Goal: Ask a question

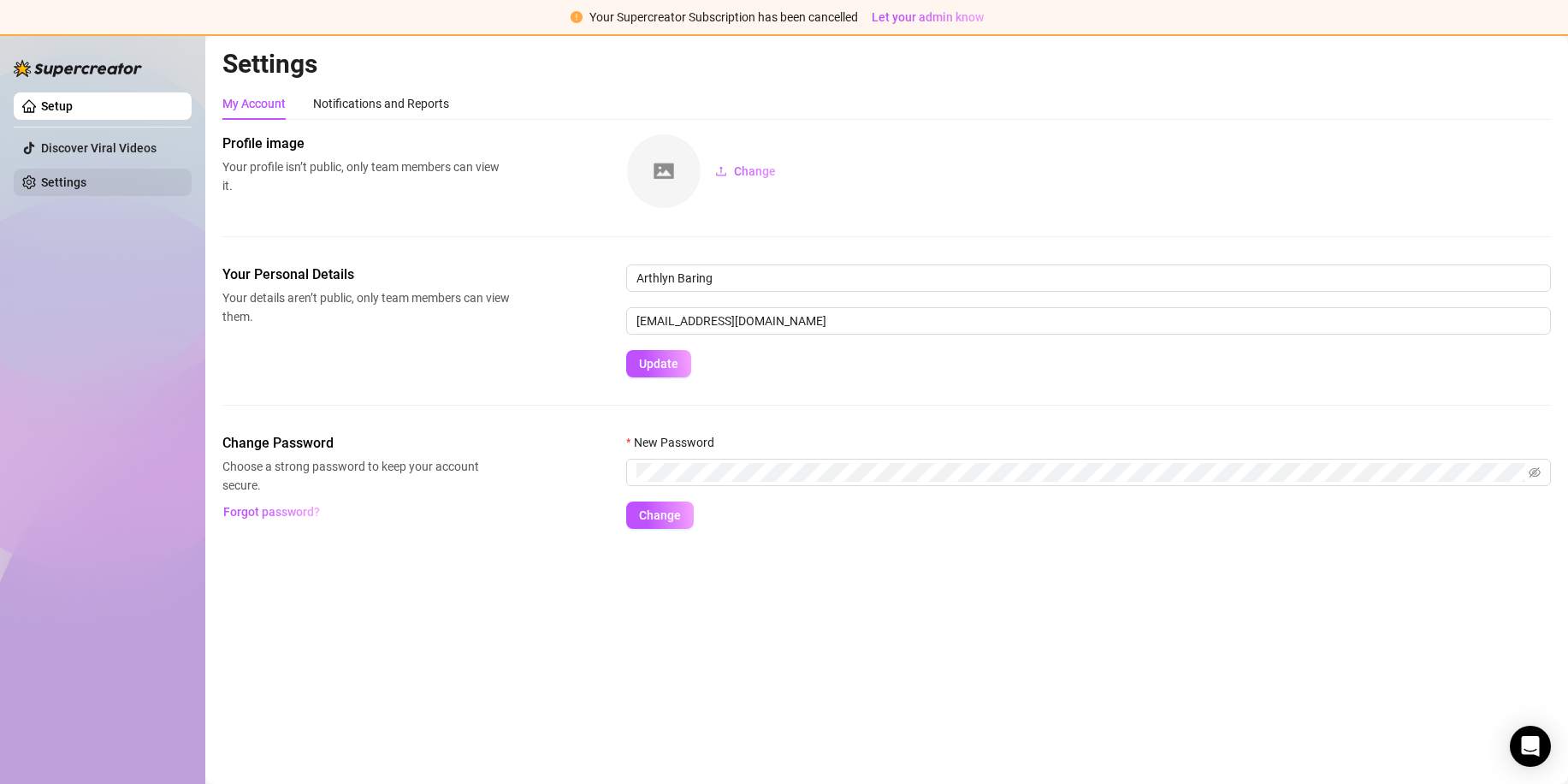
click at [86, 187] on link "Settings" at bounding box center [63, 182] width 45 height 13
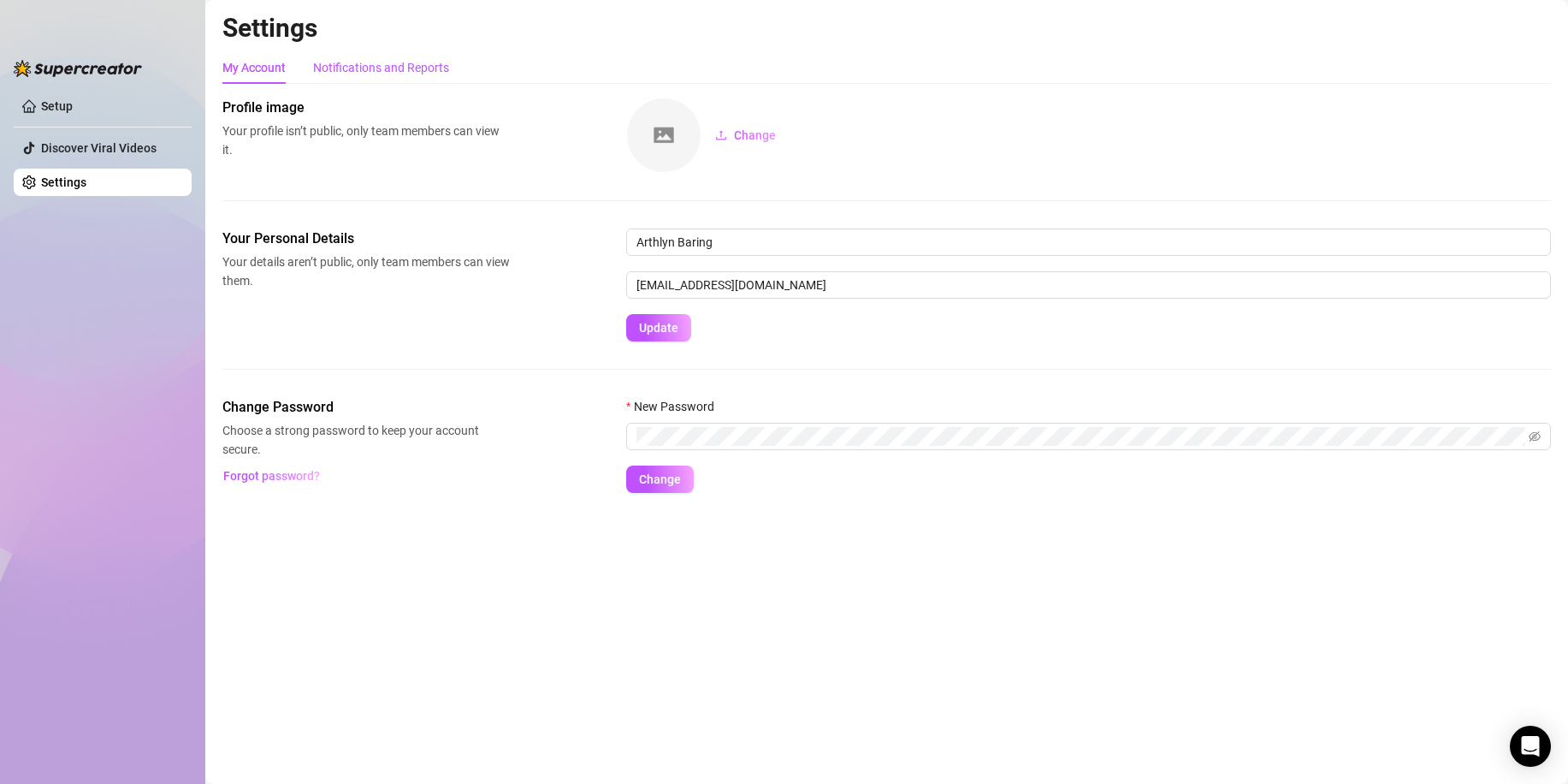
click at [329, 73] on div "Notifications and Reports" at bounding box center [381, 68] width 136 height 19
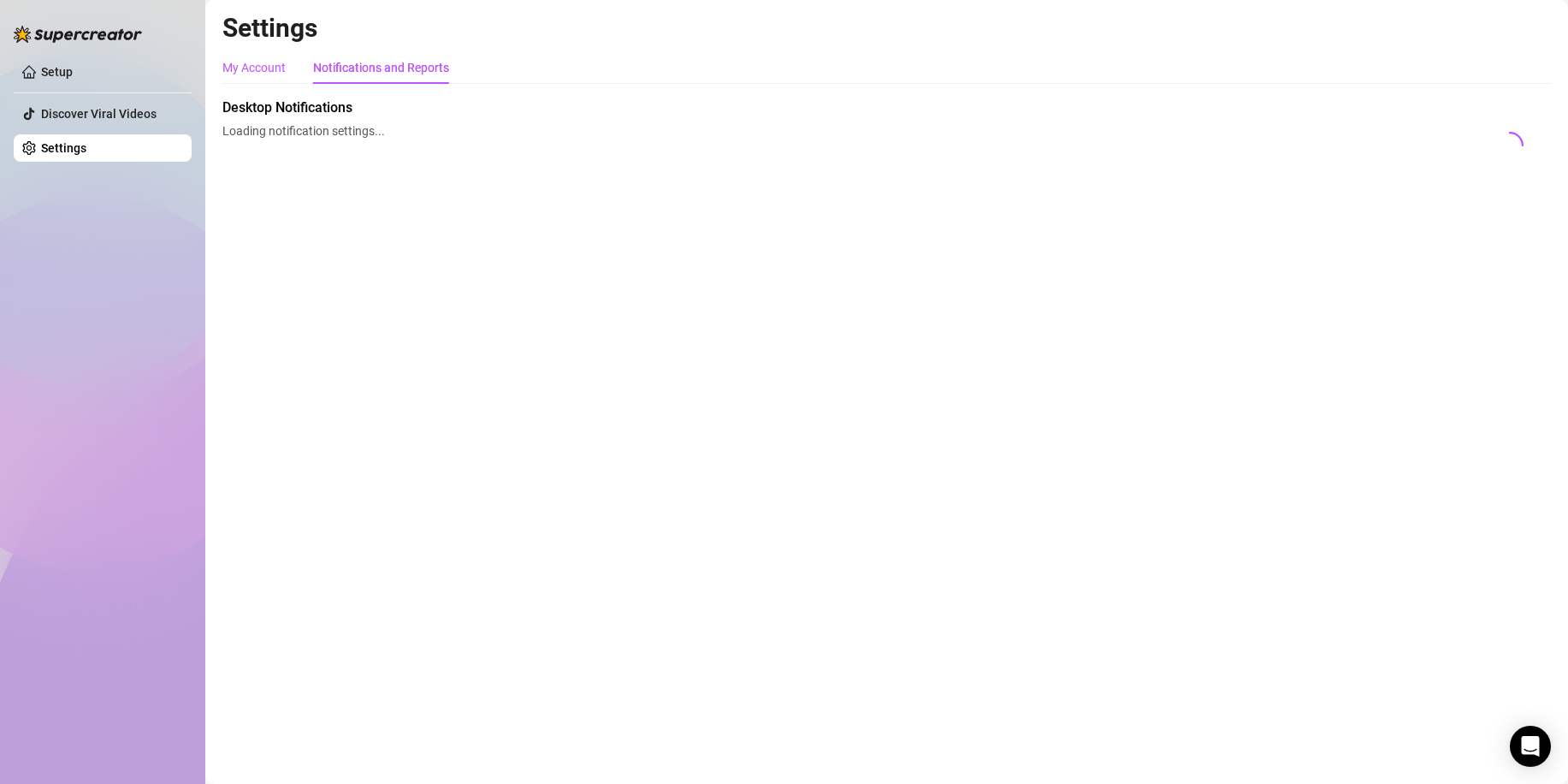
click at [276, 69] on div "My Account" at bounding box center [254, 68] width 63 height 19
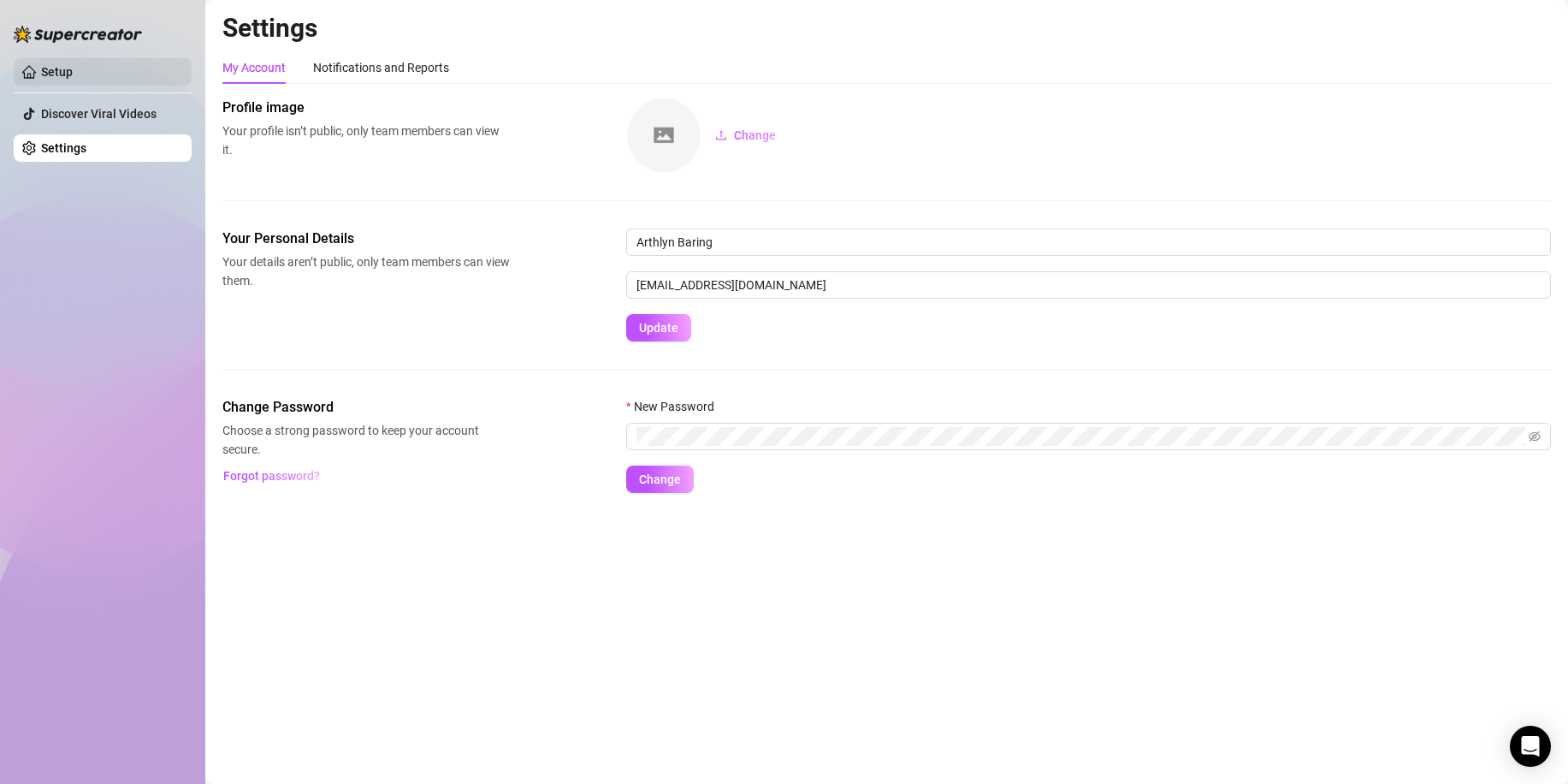
click at [73, 74] on link "Setup" at bounding box center [56, 72] width 32 height 13
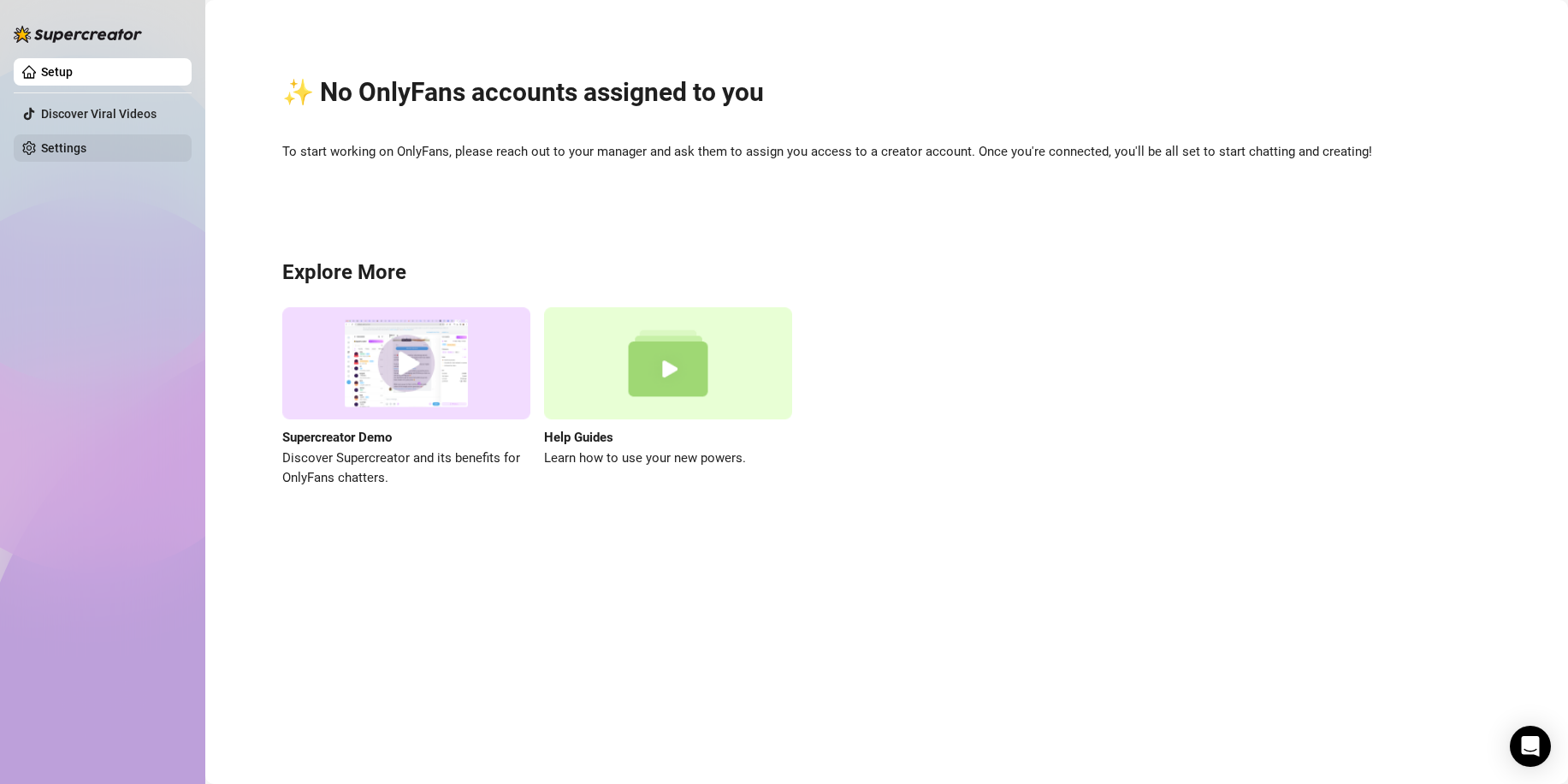
click at [86, 141] on link "Settings" at bounding box center [63, 147] width 45 height 13
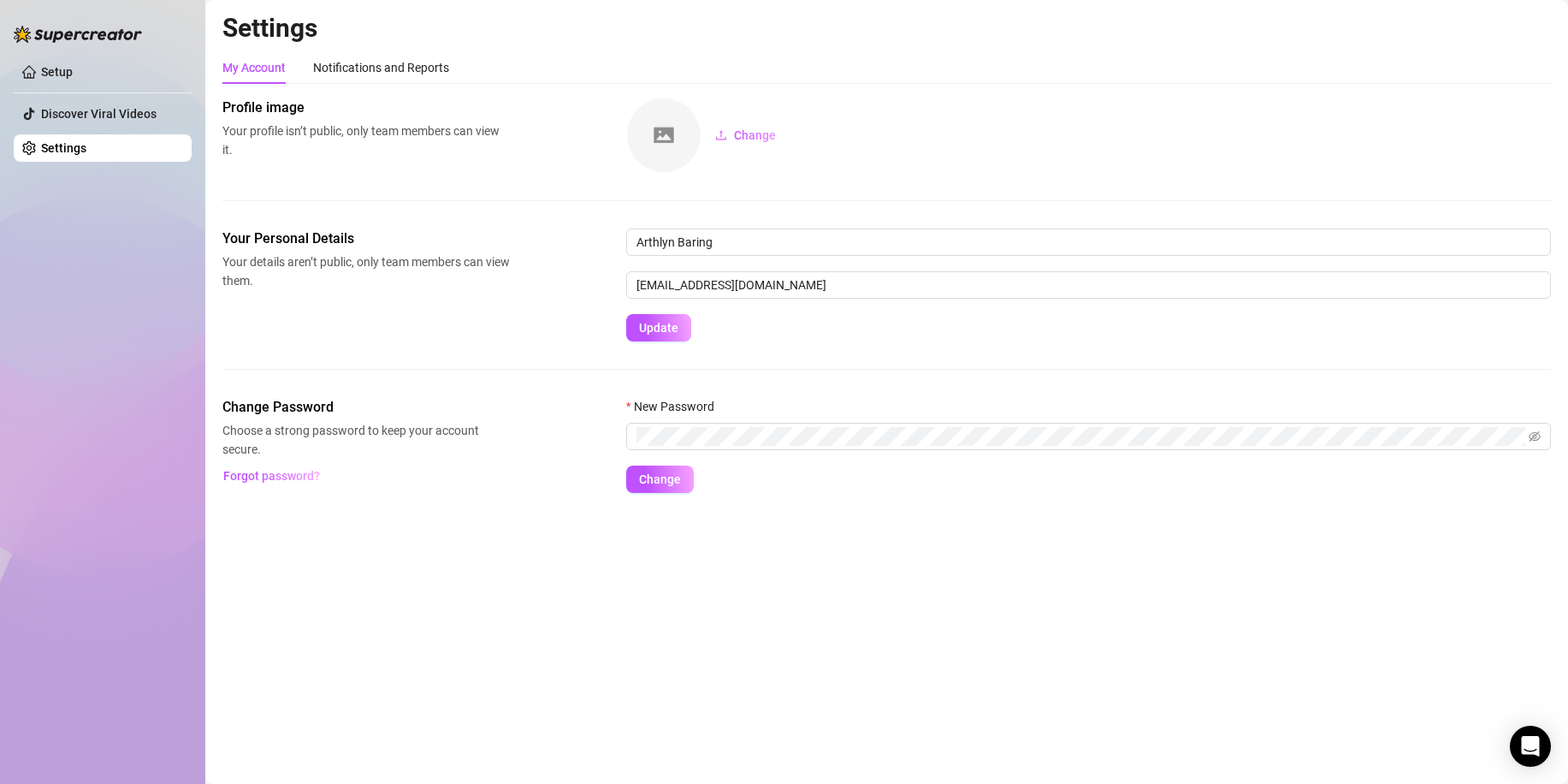
click at [1149, 158] on div "Change" at bounding box center [1088, 135] width 924 height 76
click at [1099, 173] on div "Profile image Your profile isn’t public, only team members can view it. Change" at bounding box center [886, 163] width 1328 height 131
click at [1533, 750] on icon "Open Intercom Messenger" at bounding box center [1530, 746] width 22 height 22
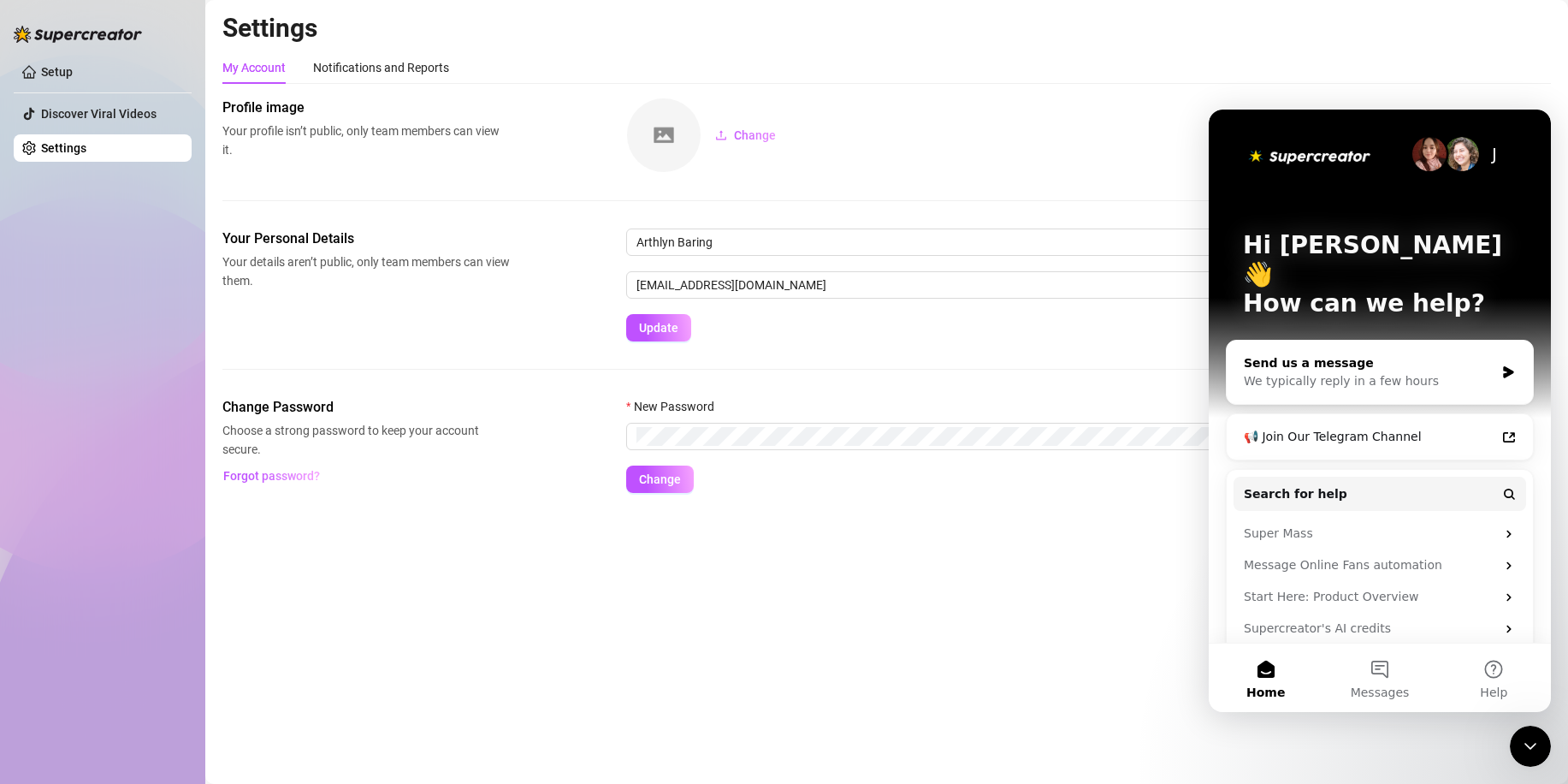
click at [1374, 372] on div "We typically reply in a few hours" at bounding box center [1369, 381] width 251 height 18
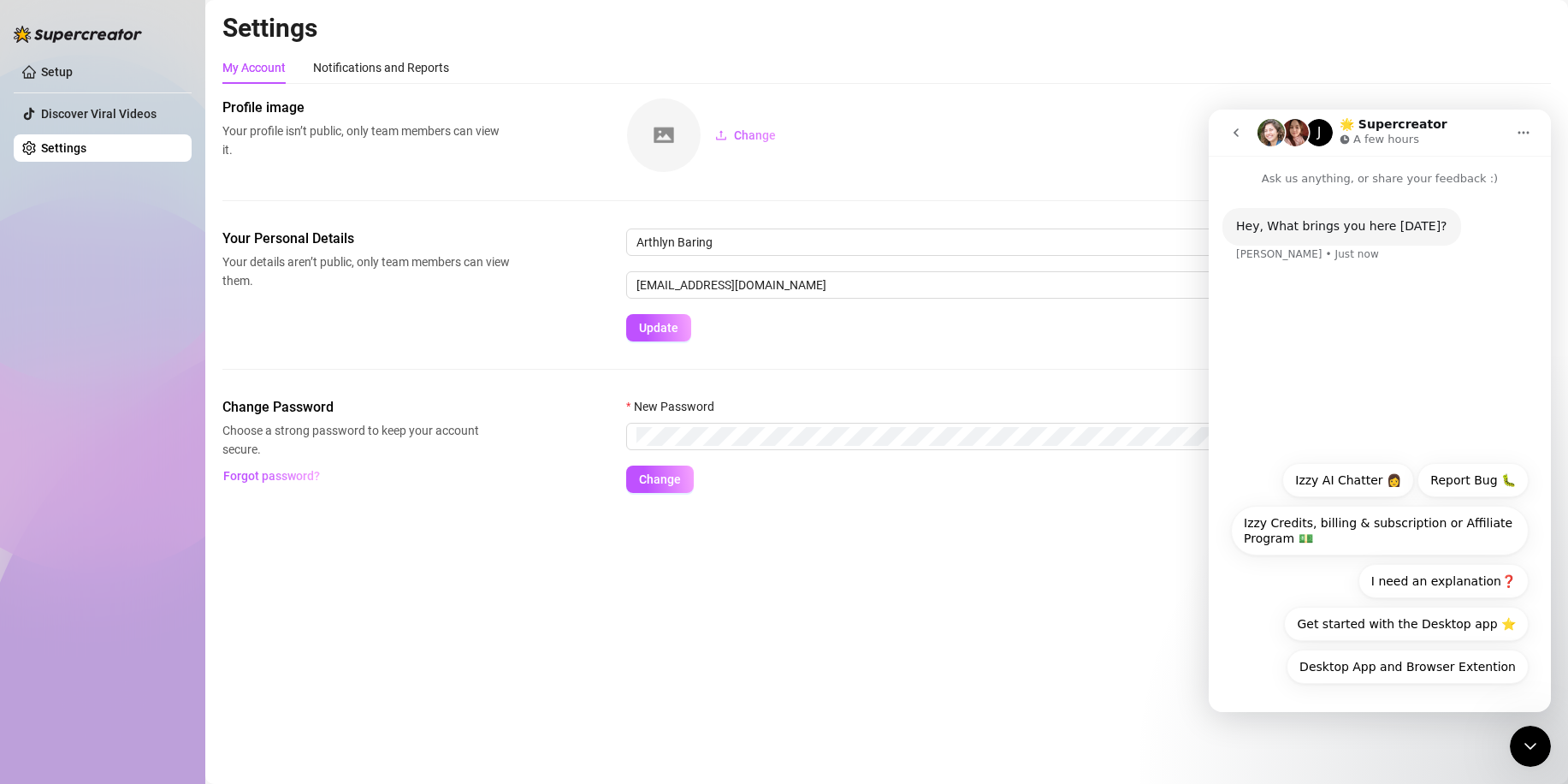
click at [1313, 259] on div "Hey, What brings you here [DATE]? [PERSON_NAME] • Just now" at bounding box center [1379, 245] width 315 height 76
click at [1416, 180] on p "Ask us anything, or share your feedback :)" at bounding box center [1380, 171] width 342 height 32
click at [1431, 182] on p "Ask us anything, or share your feedback :)" at bounding box center [1380, 171] width 342 height 32
click at [1443, 584] on button "I need an explanation❓" at bounding box center [1444, 581] width 170 height 34
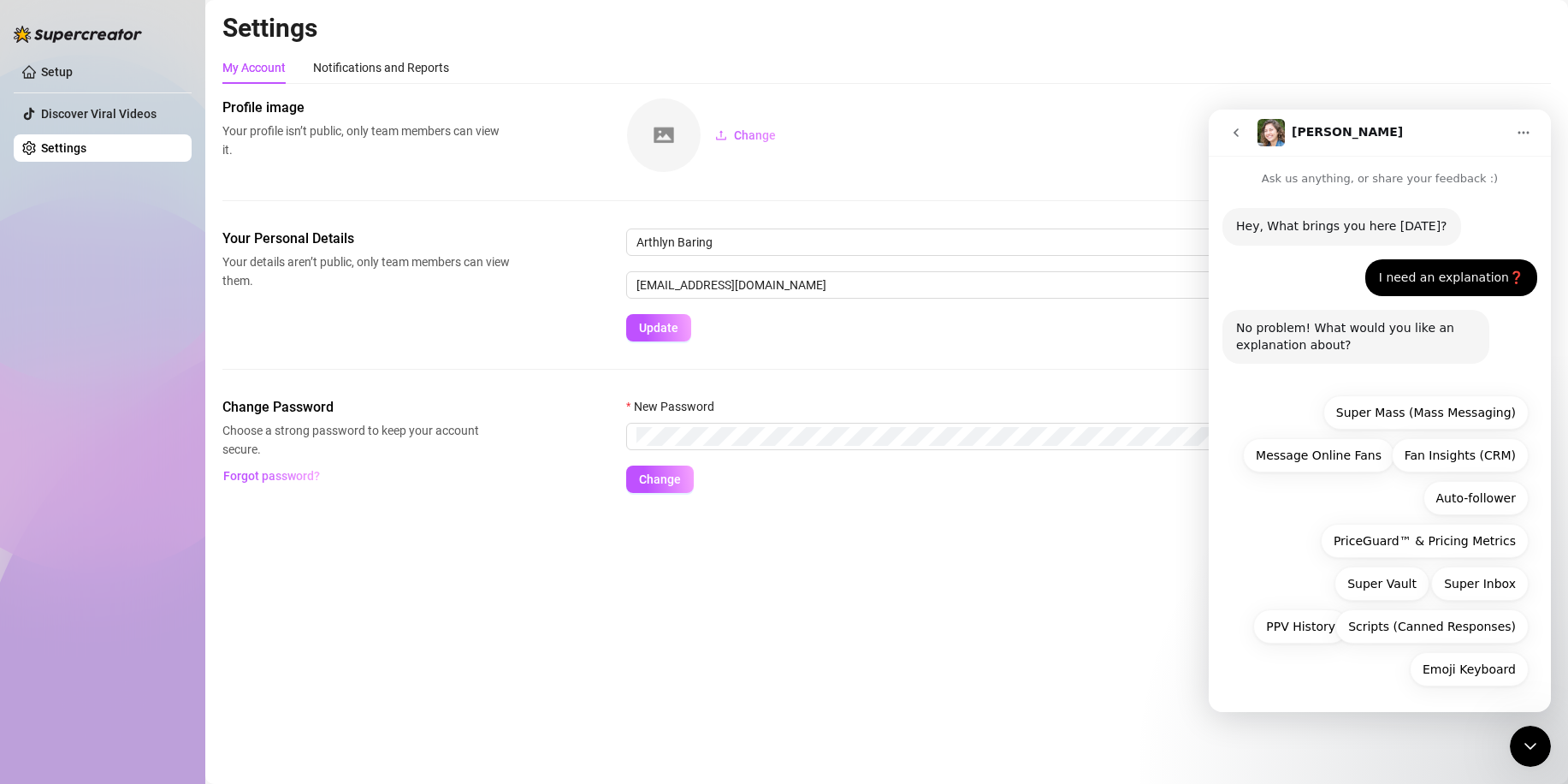
click at [1513, 136] on button "Home" at bounding box center [1523, 133] width 33 height 33
click at [1438, 141] on div "[PERSON_NAME]" at bounding box center [1380, 132] width 248 height 28
click at [1230, 129] on icon "go back" at bounding box center [1236, 132] width 13 height 13
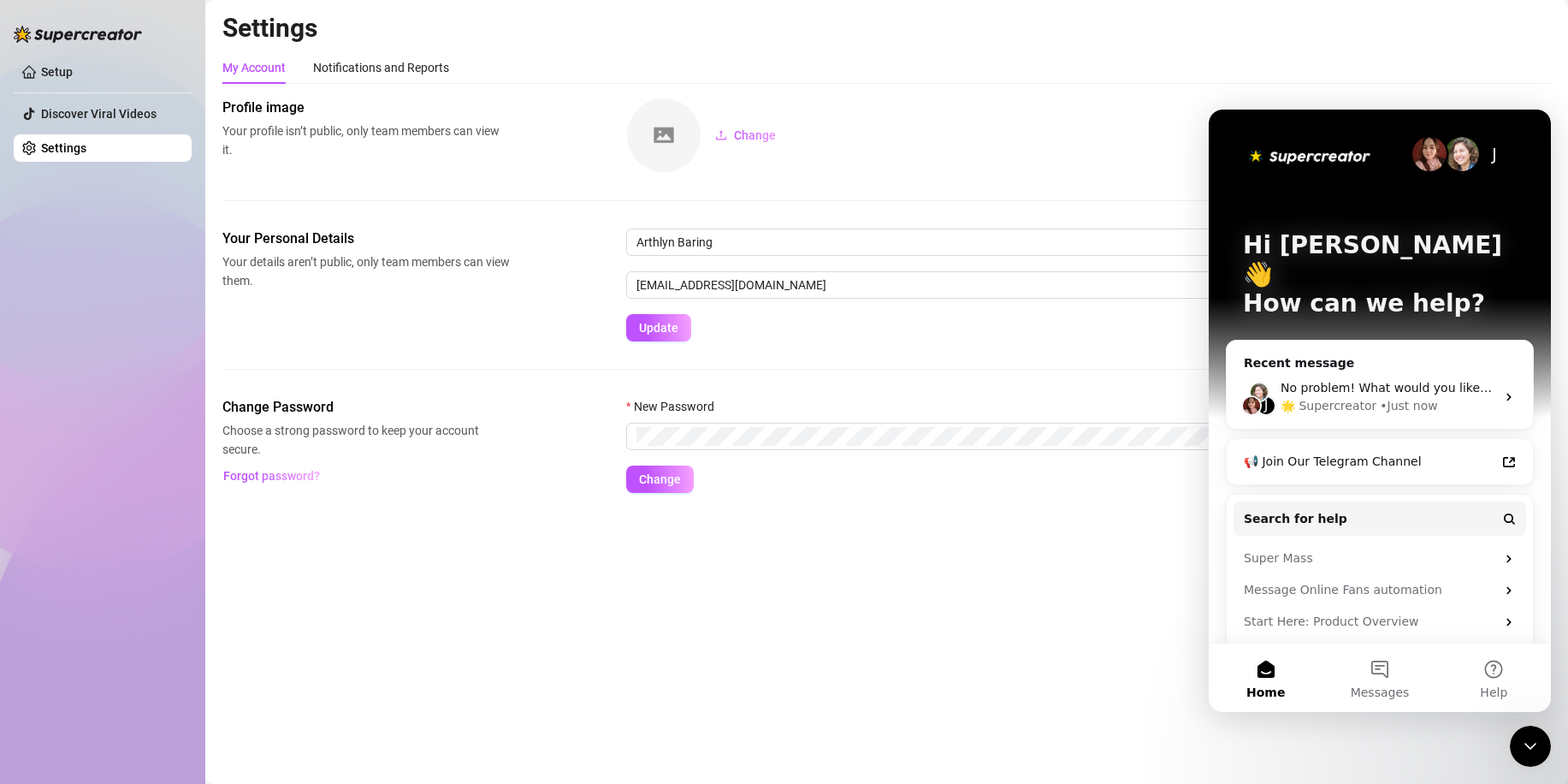
scroll to position [13, 0]
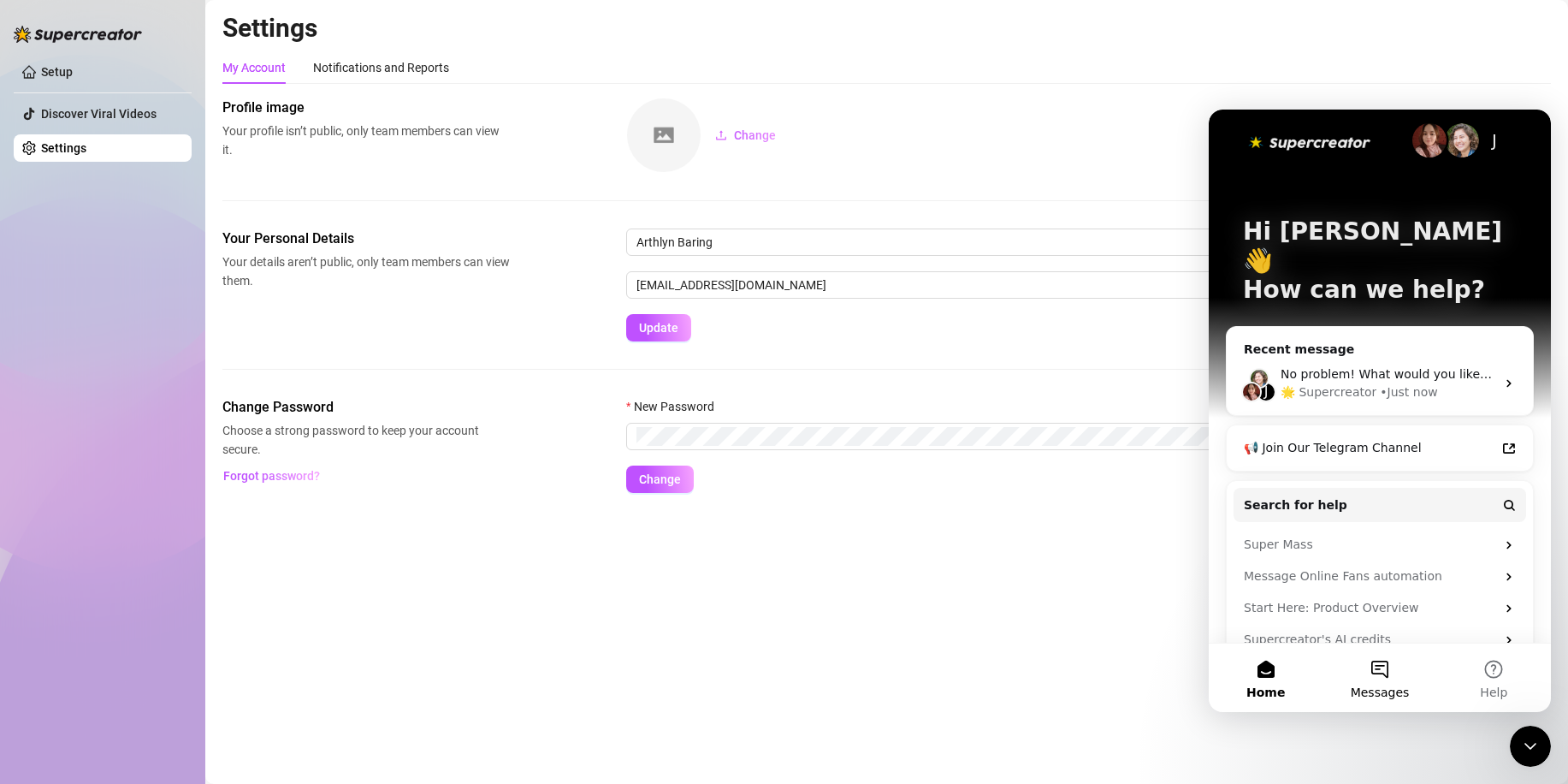
click at [1357, 675] on button "Messages" at bounding box center [1379, 678] width 114 height 69
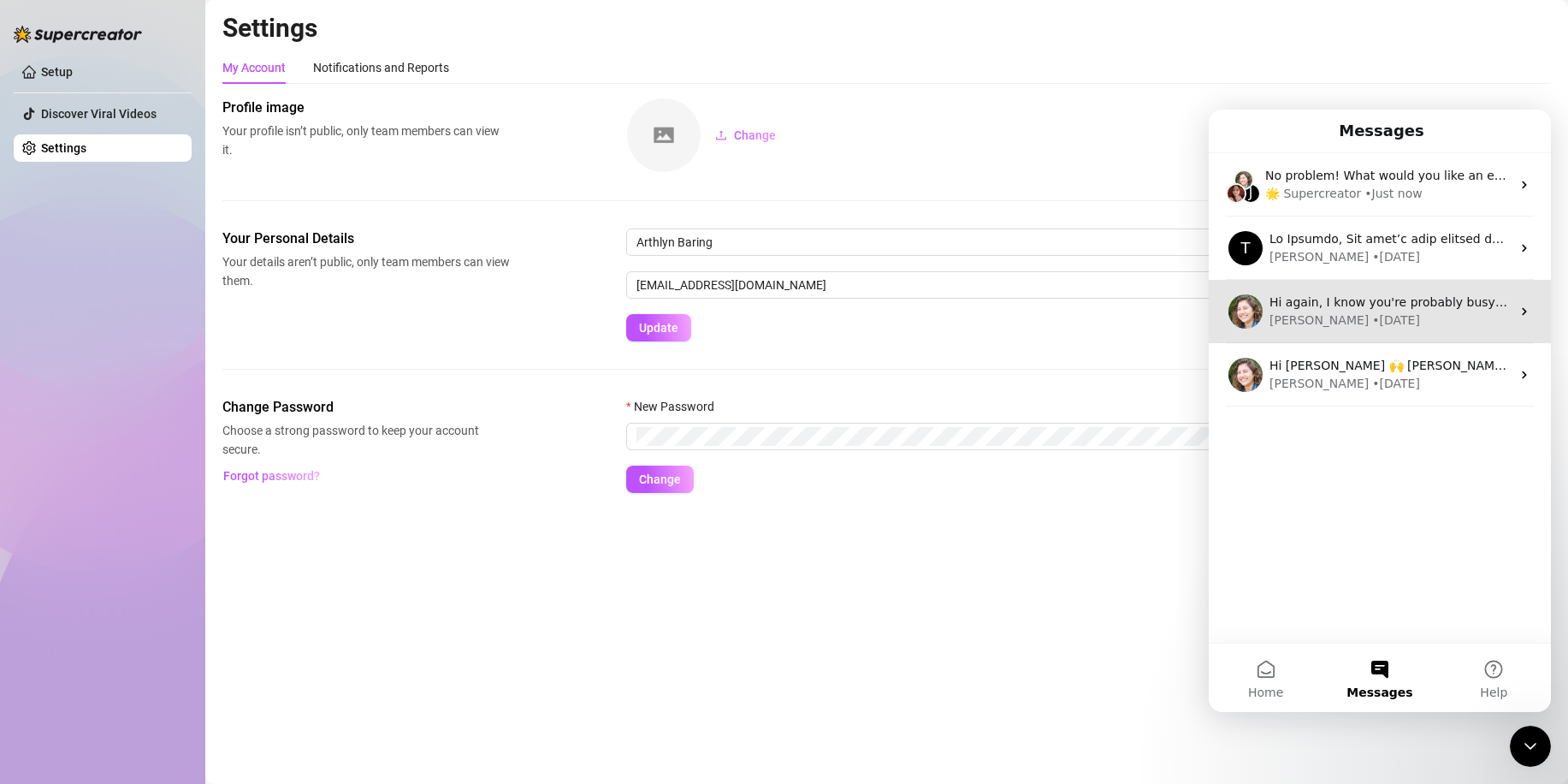
click at [1401, 319] on div "[PERSON_NAME] • [DATE]" at bounding box center [1390, 320] width 241 height 18
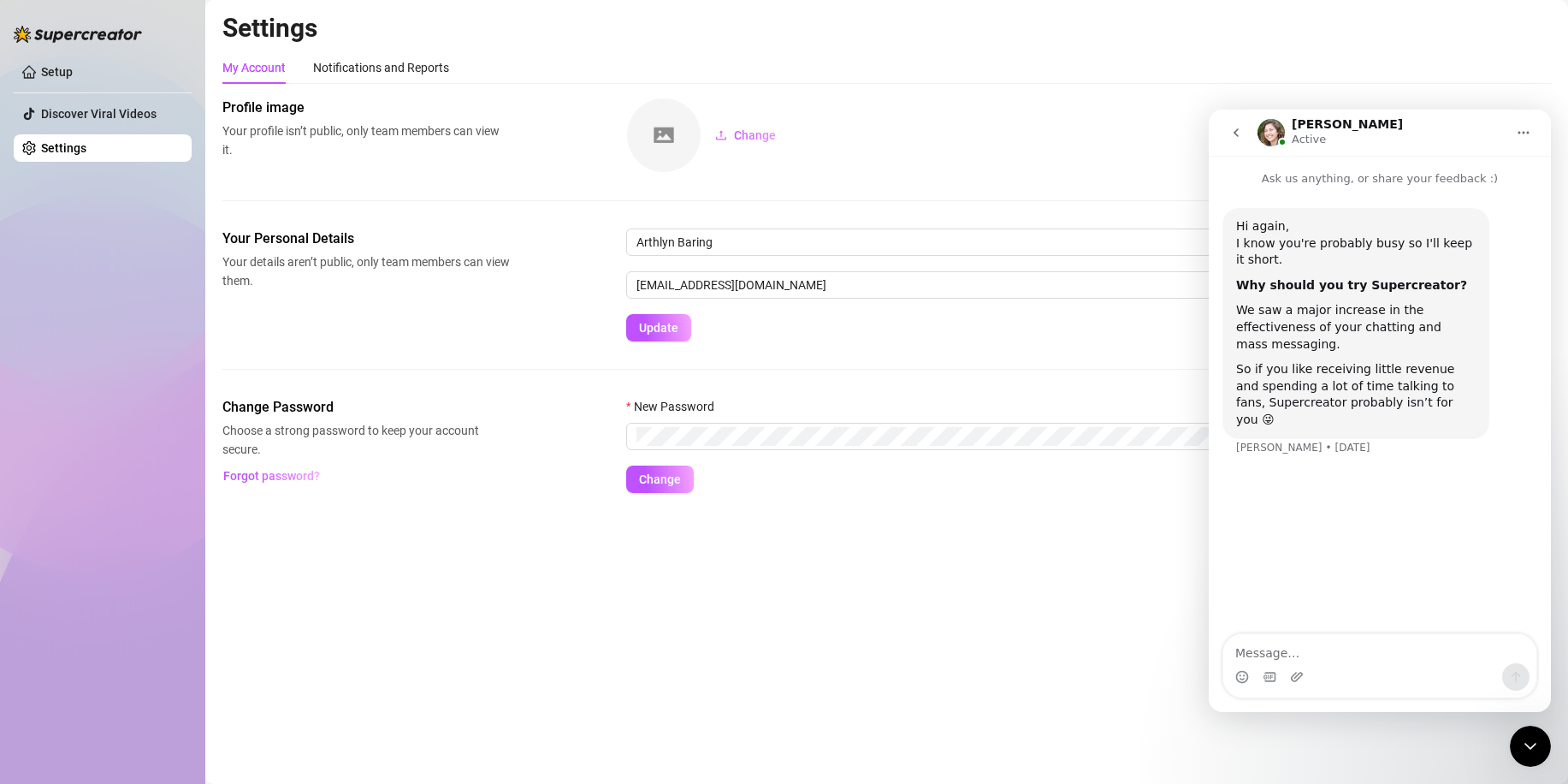
click at [1239, 131] on icon "go back" at bounding box center [1236, 132] width 13 height 13
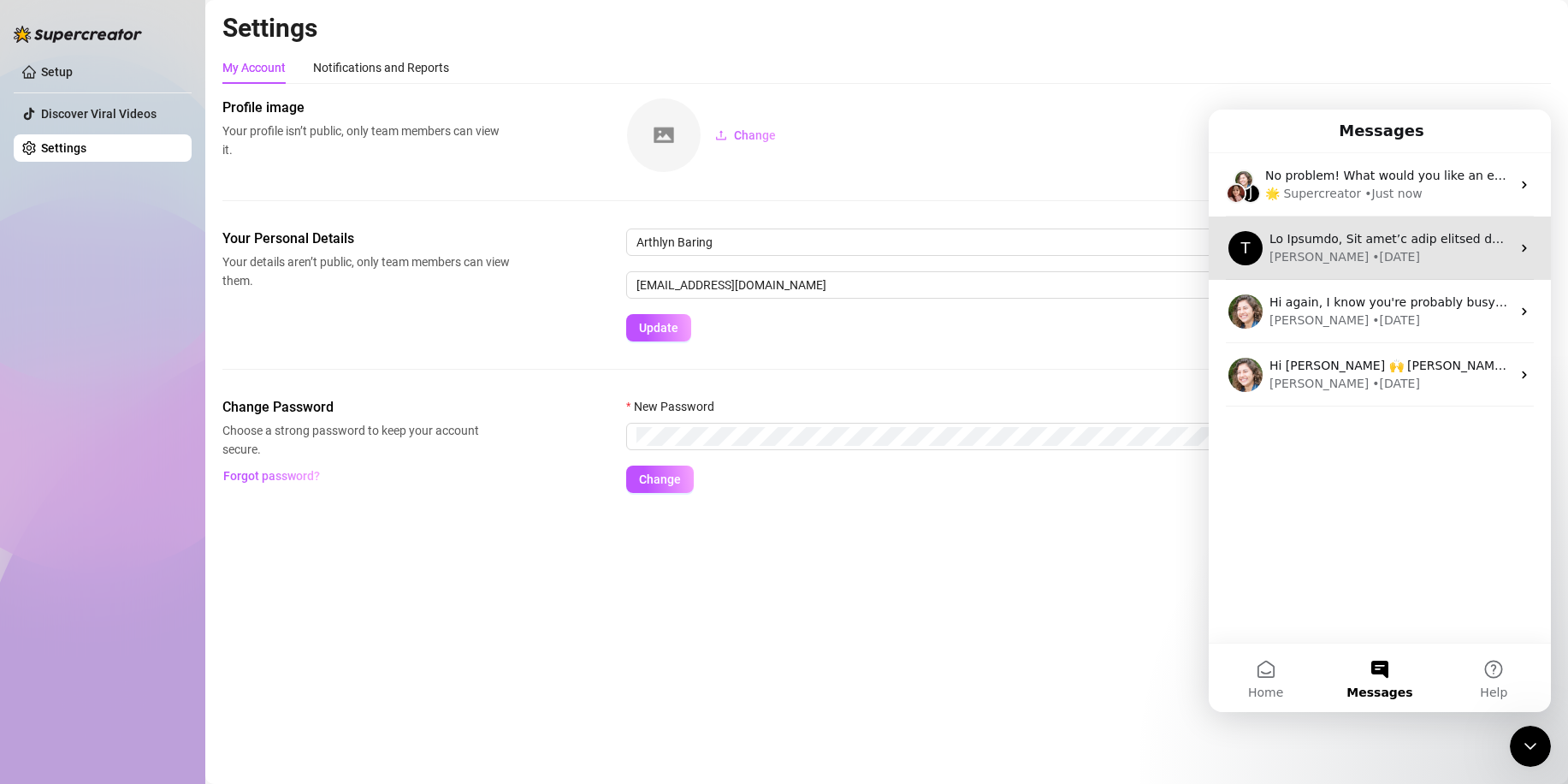
click at [1384, 260] on div "[PERSON_NAME] • [DATE]" at bounding box center [1390, 257] width 241 height 18
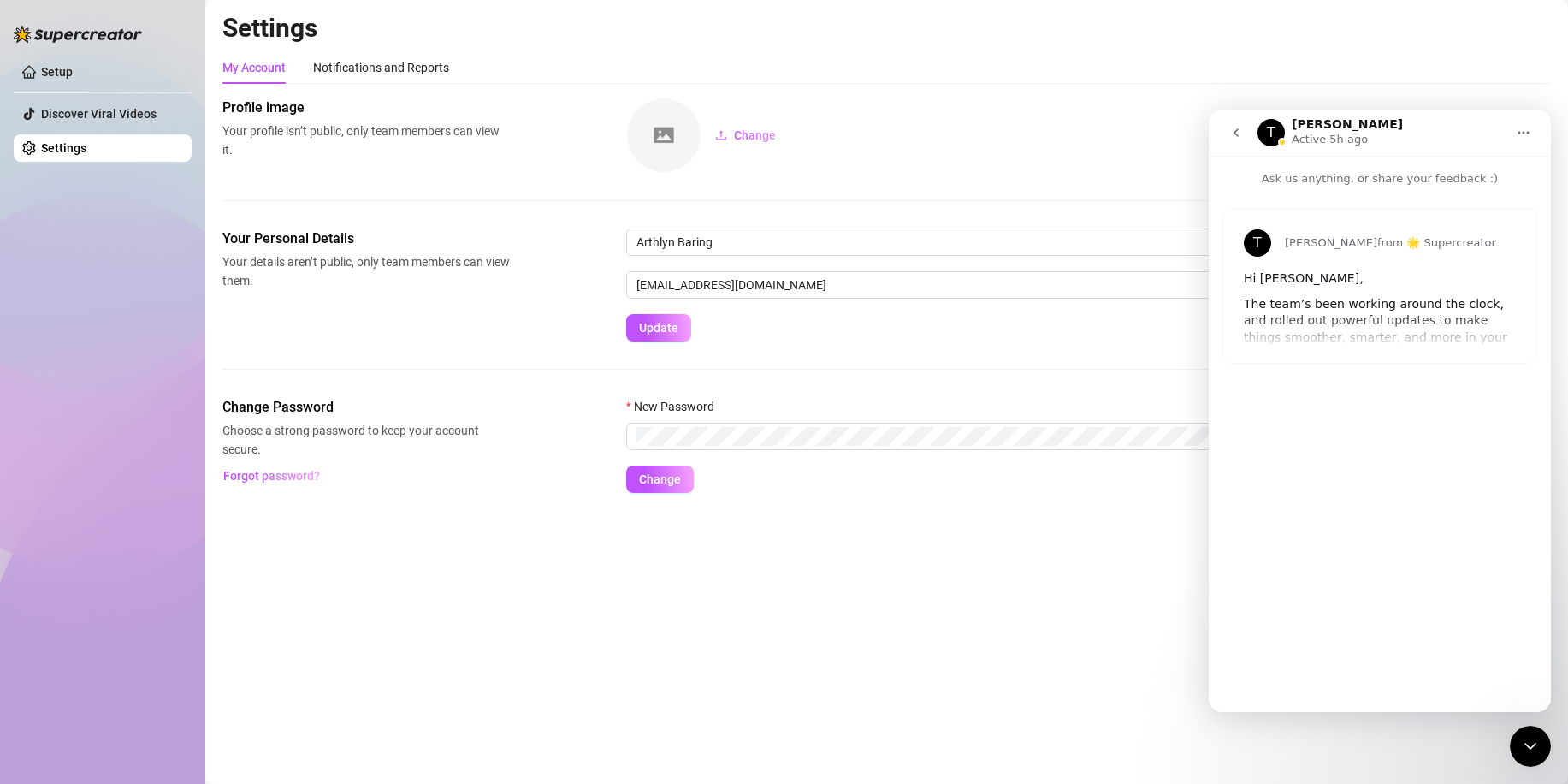
click at [1248, 141] on button "go back" at bounding box center [1236, 133] width 33 height 33
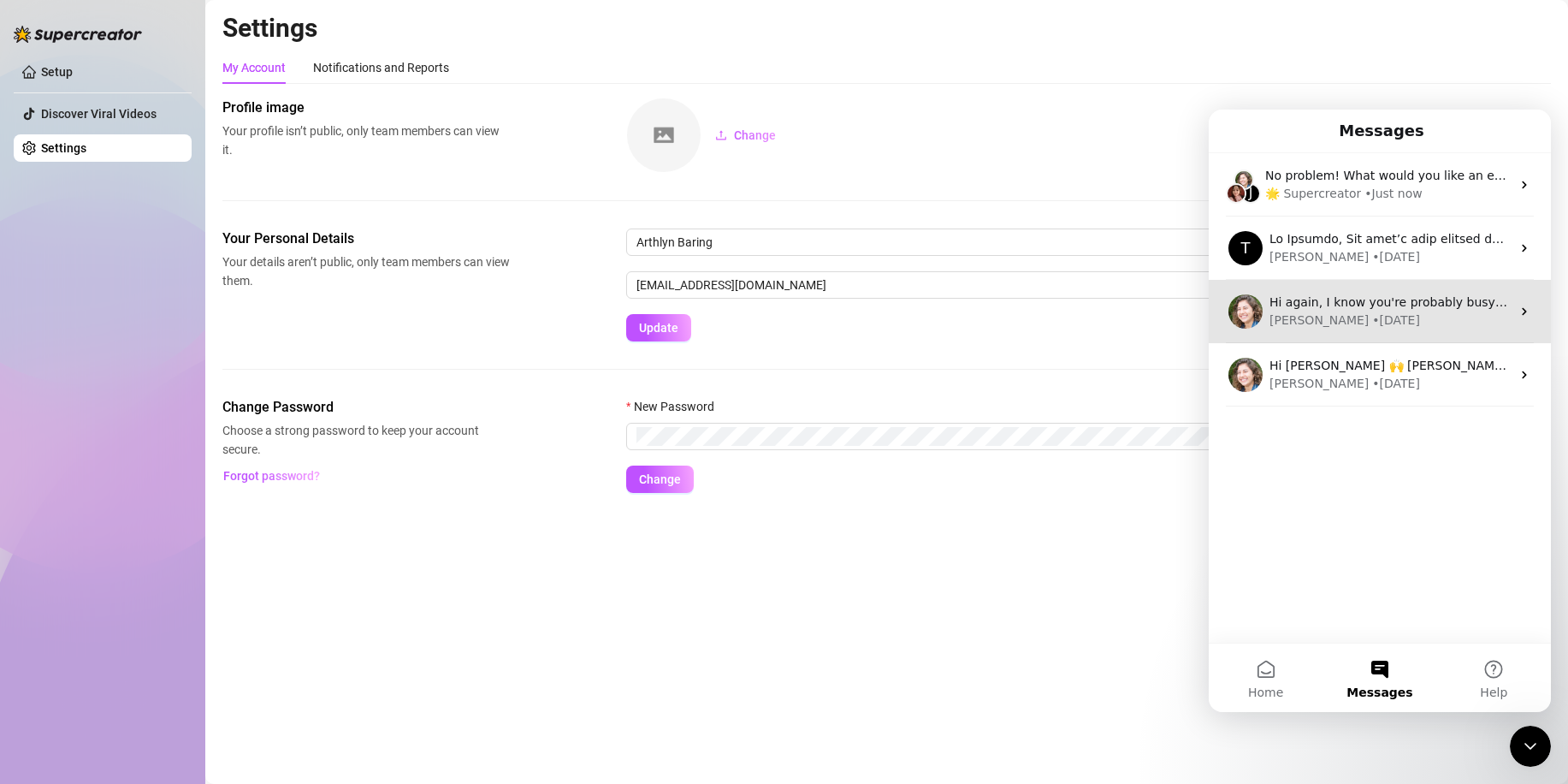
click at [1372, 327] on div "• [DATE]" at bounding box center [1396, 320] width 48 height 18
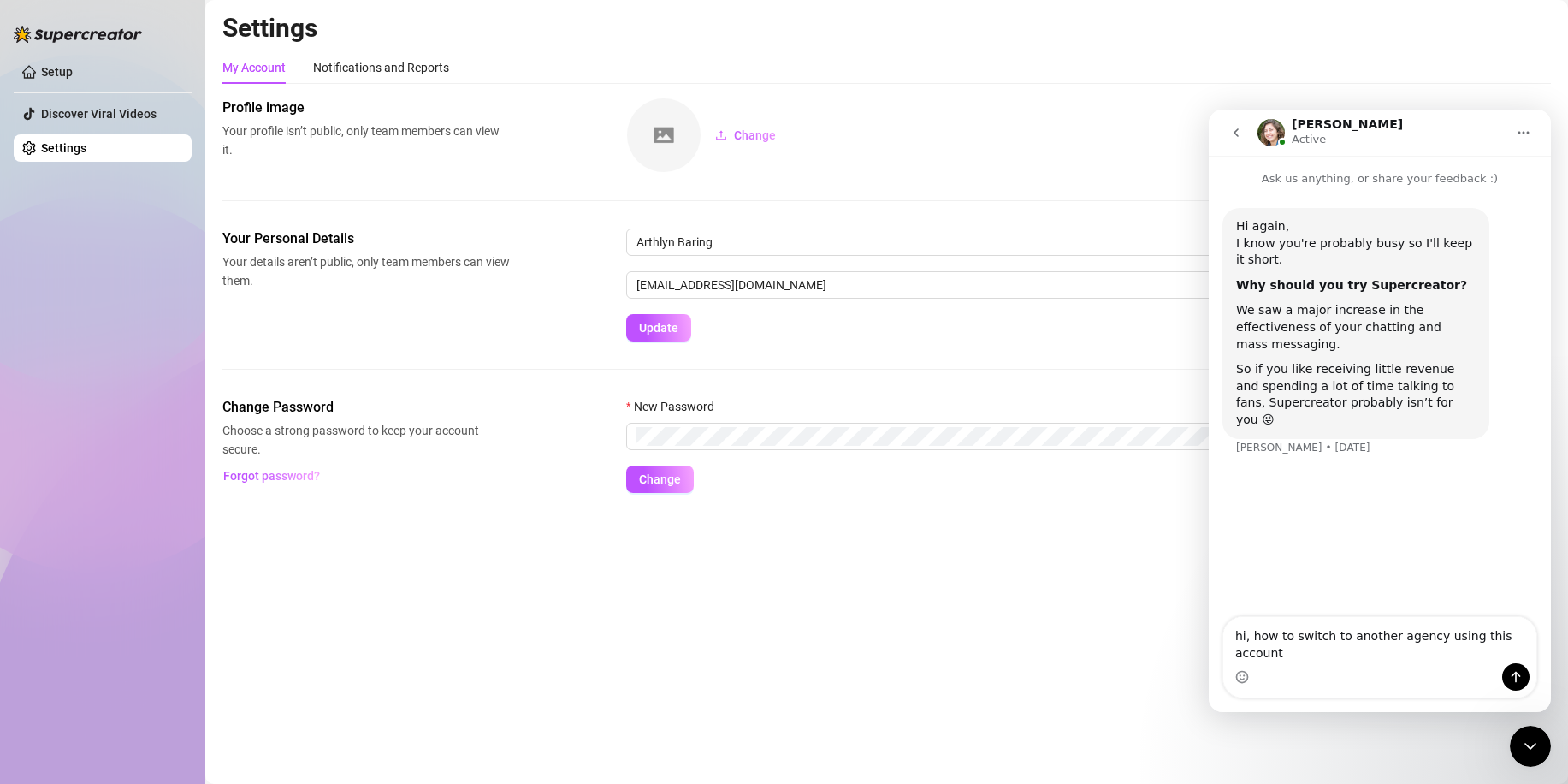
type textarea "hi, how to switch to another agency using this account?"
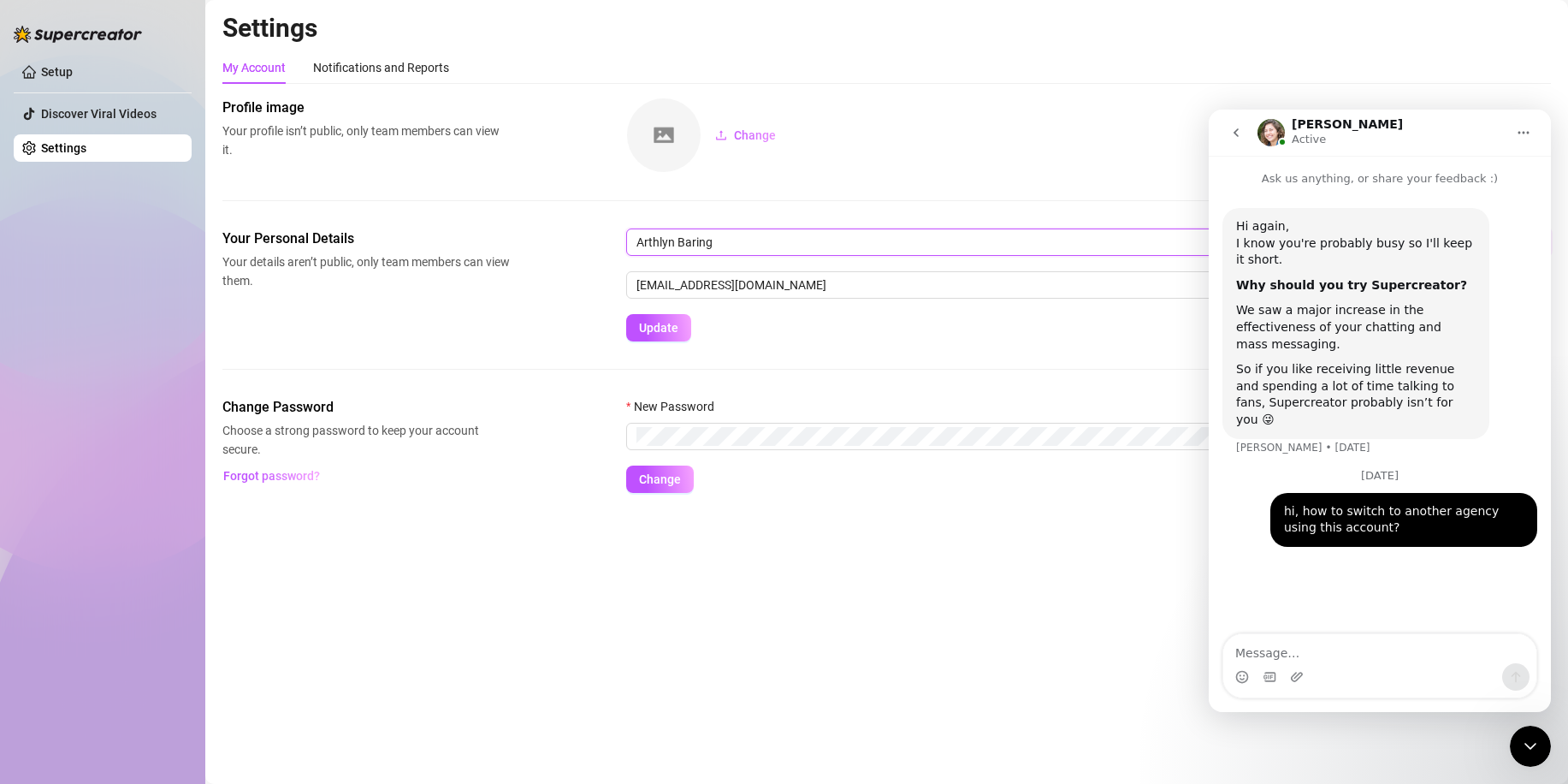
drag, startPoint x: 732, startPoint y: 246, endPoint x: 674, endPoint y: 240, distance: 58.3
click at [674, 240] on input "Arthlyn Baring" at bounding box center [1088, 242] width 924 height 28
type input "Arthlyn"
click at [674, 326] on span "Update" at bounding box center [658, 327] width 39 height 13
click at [73, 65] on link "Setup" at bounding box center [56, 72] width 32 height 13
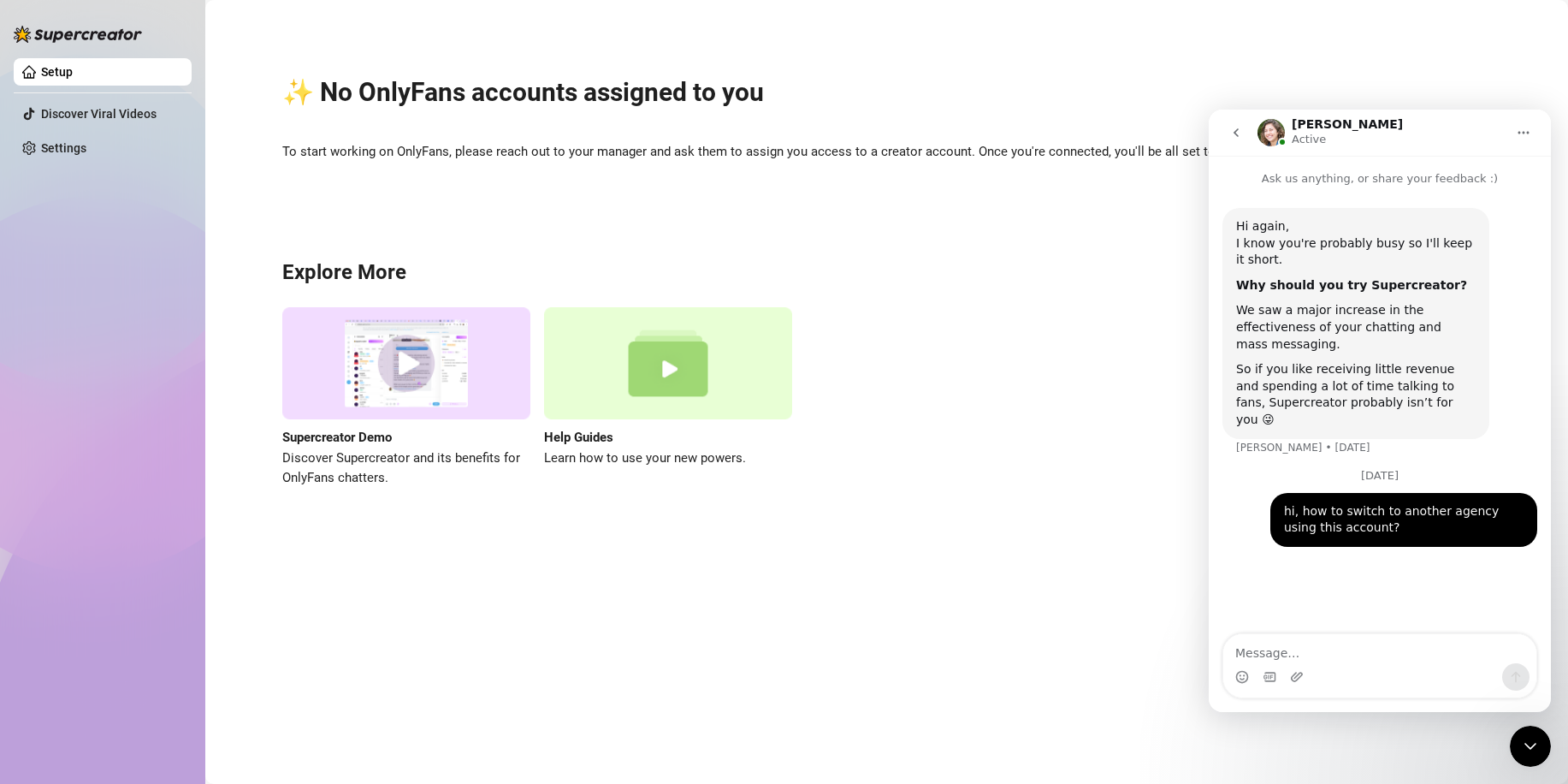
click at [1089, 286] on h3 "Explore More" at bounding box center [886, 273] width 1208 height 28
click at [1244, 133] on button "go back" at bounding box center [1236, 133] width 33 height 33
